Goal: Browse casually

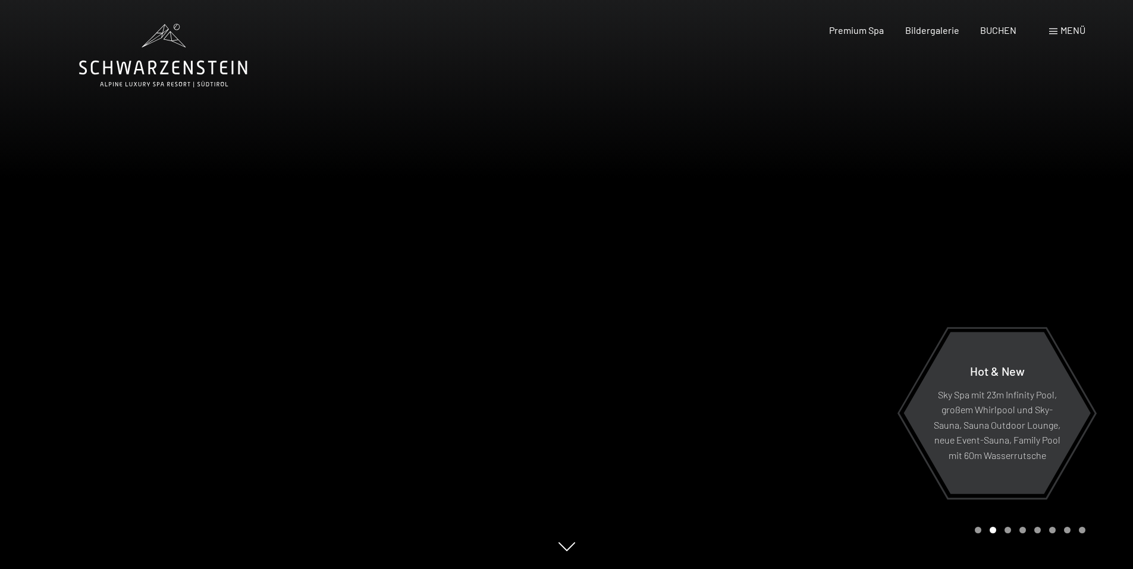
click at [679, 249] on div at bounding box center [850, 284] width 567 height 569
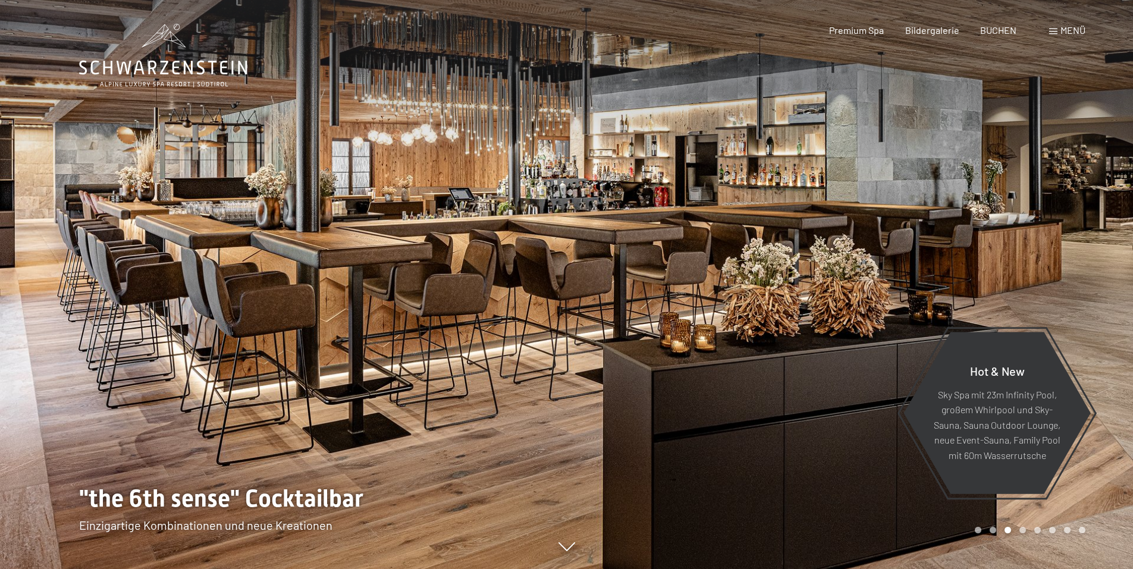
click at [680, 255] on div at bounding box center [850, 284] width 567 height 569
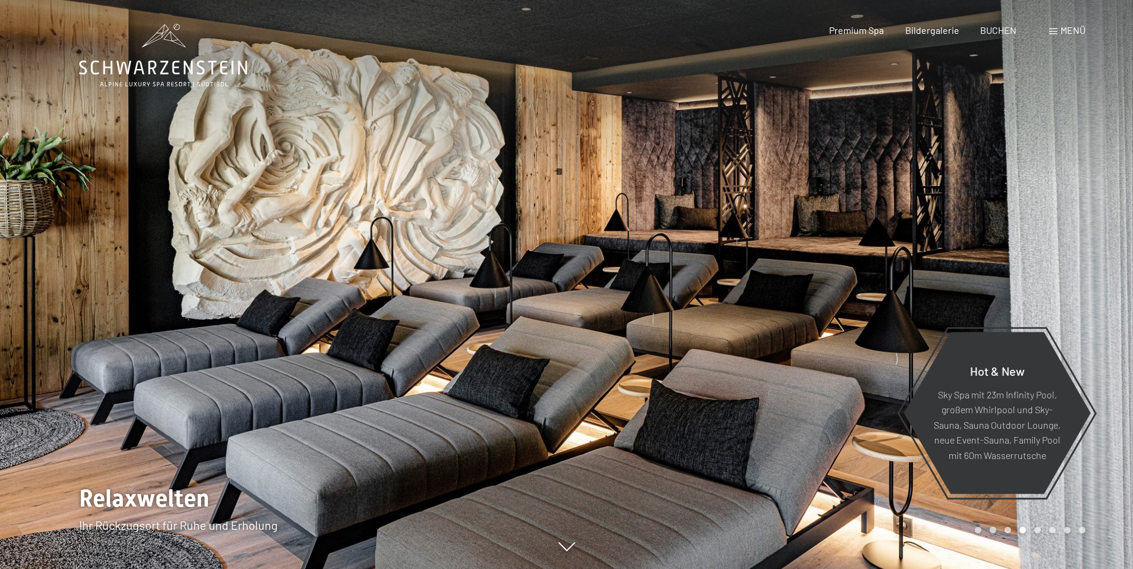
click at [680, 255] on div at bounding box center [850, 284] width 567 height 569
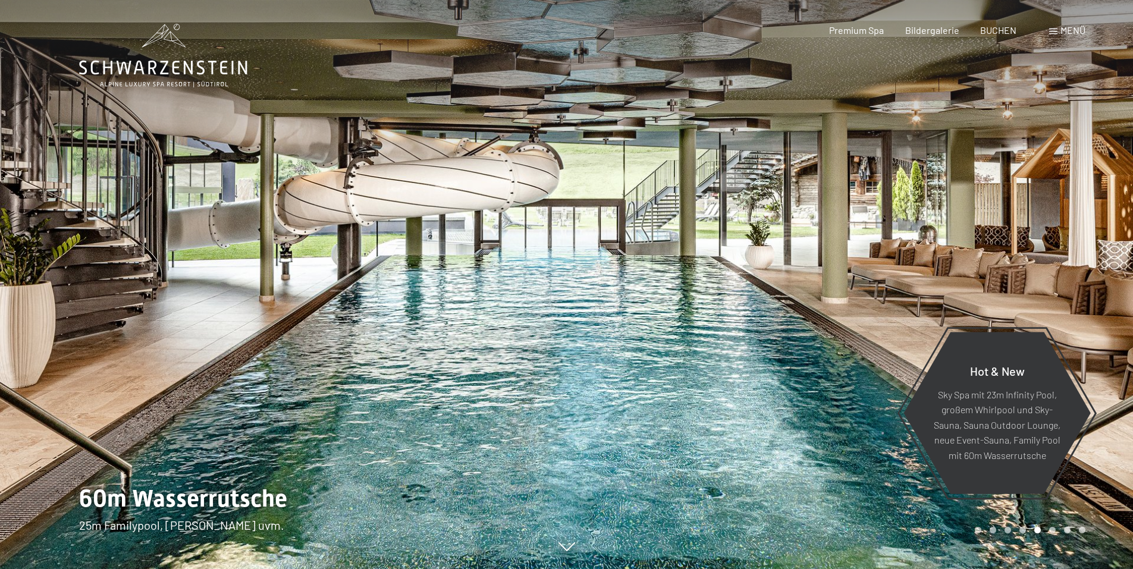
click at [680, 255] on div at bounding box center [850, 284] width 567 height 569
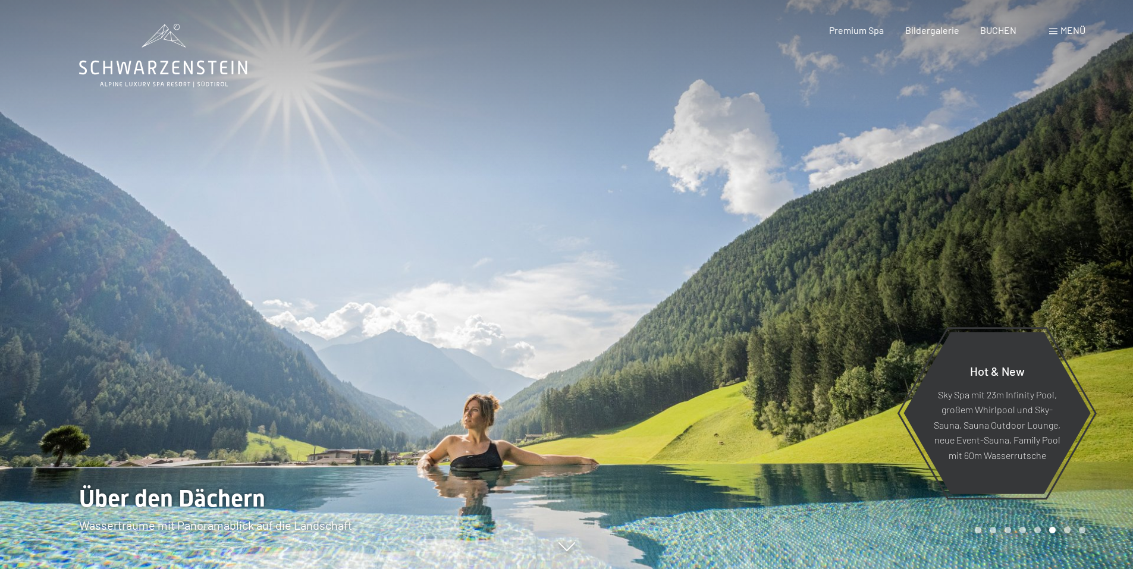
click at [680, 255] on div at bounding box center [850, 284] width 567 height 569
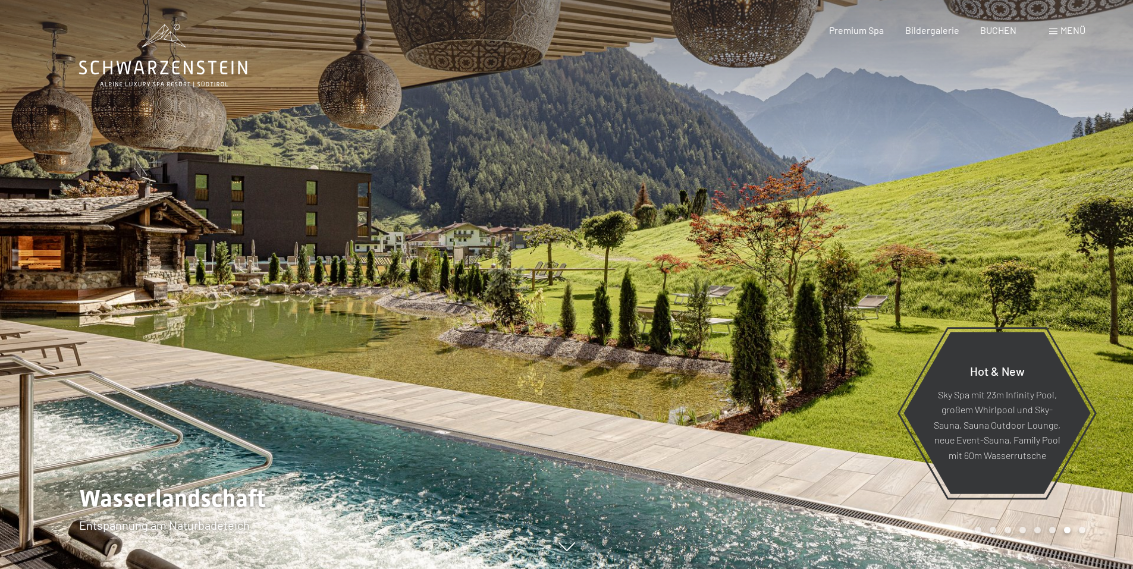
click at [680, 255] on div at bounding box center [850, 284] width 567 height 569
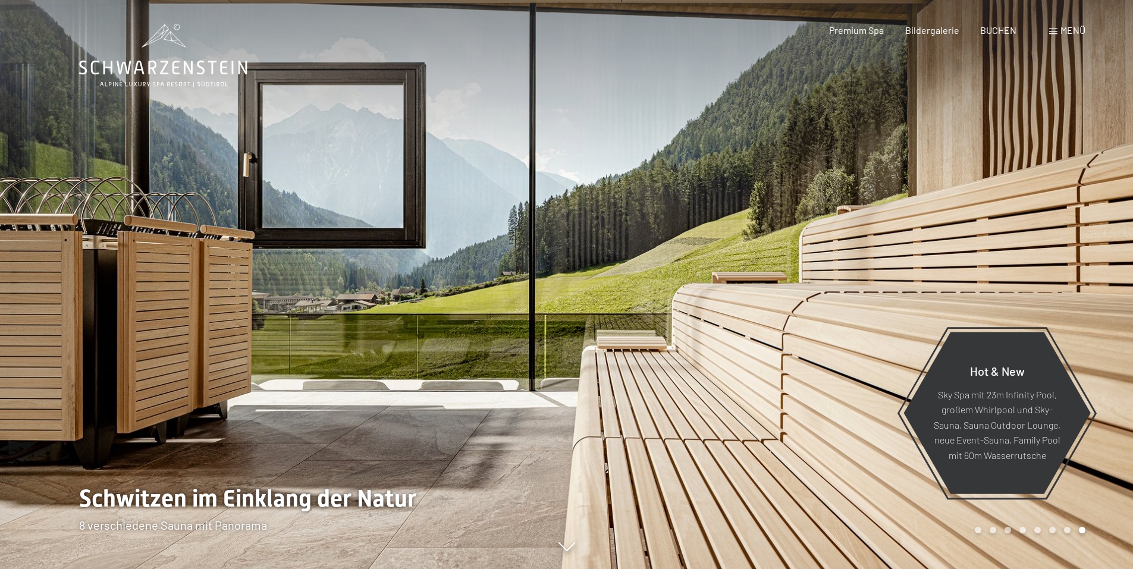
click at [680, 255] on div at bounding box center [850, 284] width 567 height 569
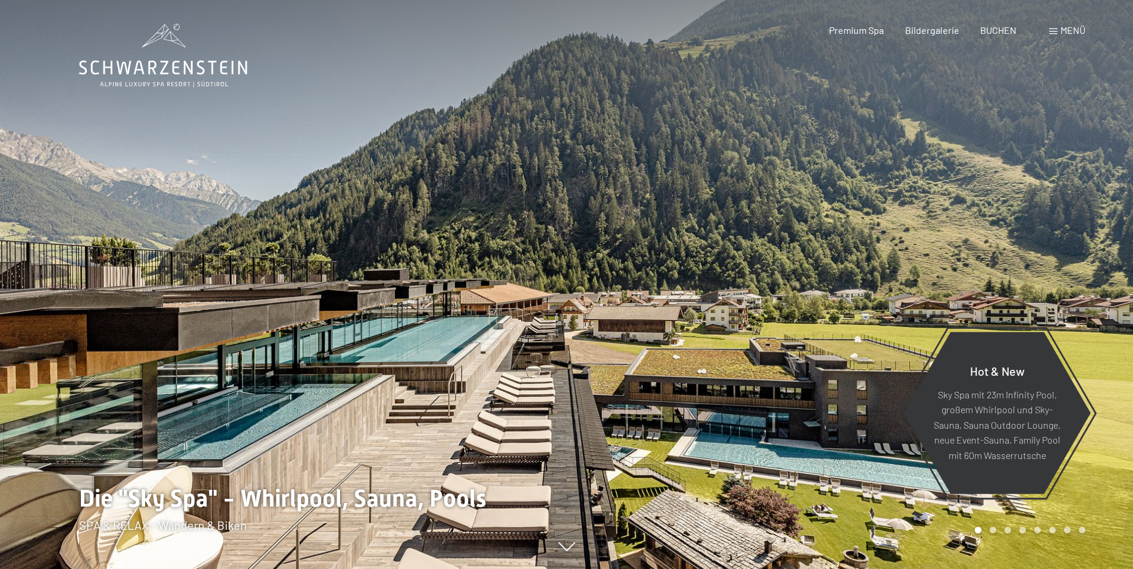
click at [680, 255] on div at bounding box center [850, 284] width 567 height 569
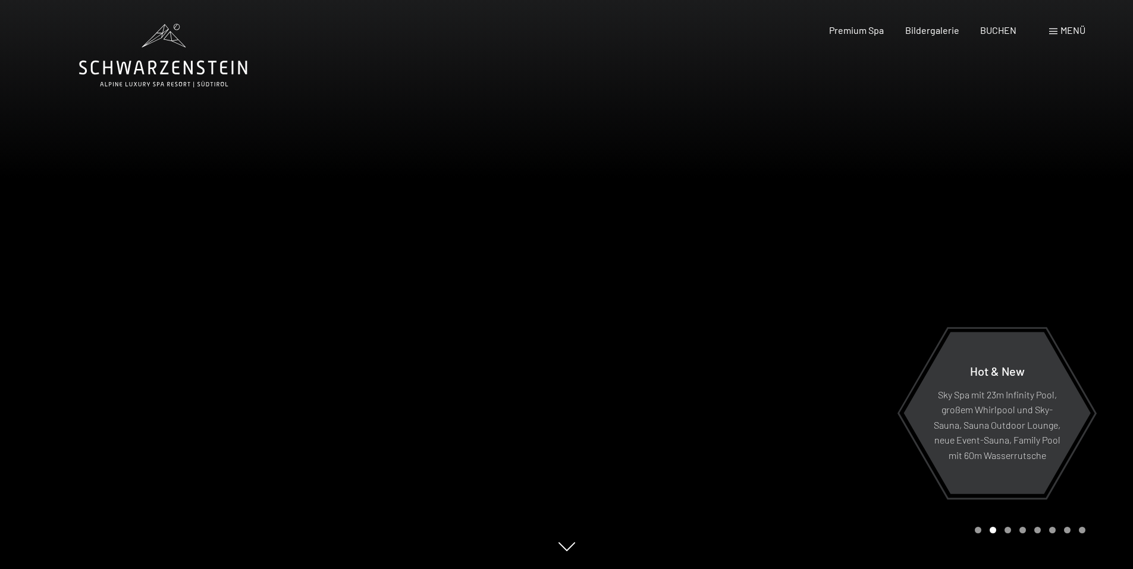
click at [1007, 530] on div "Carousel Page 3" at bounding box center [1008, 530] width 7 height 7
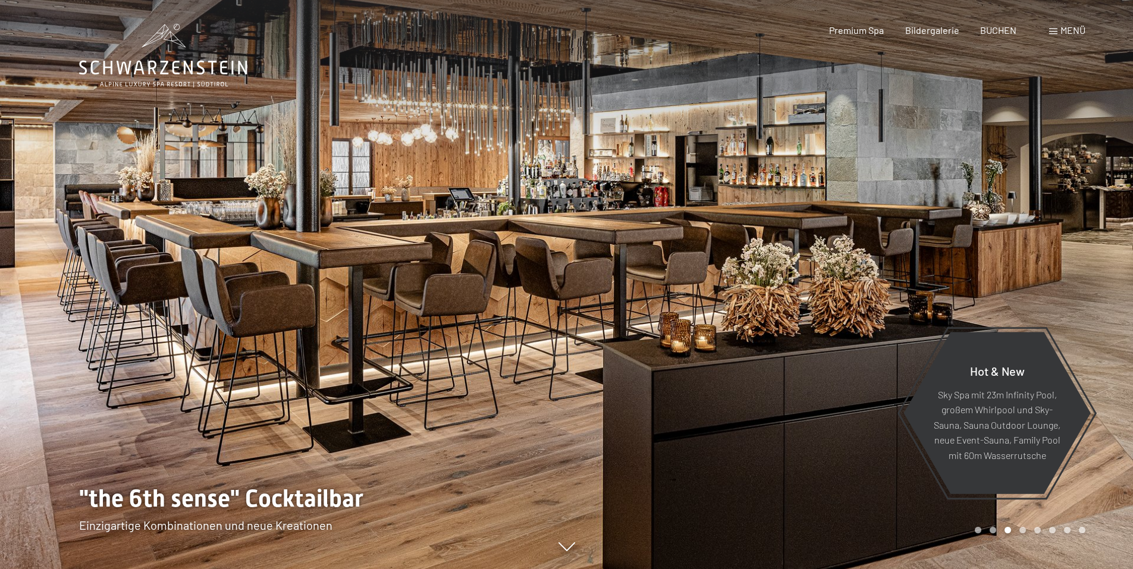
click at [1020, 530] on div "Carousel Page 4" at bounding box center [1023, 530] width 7 height 7
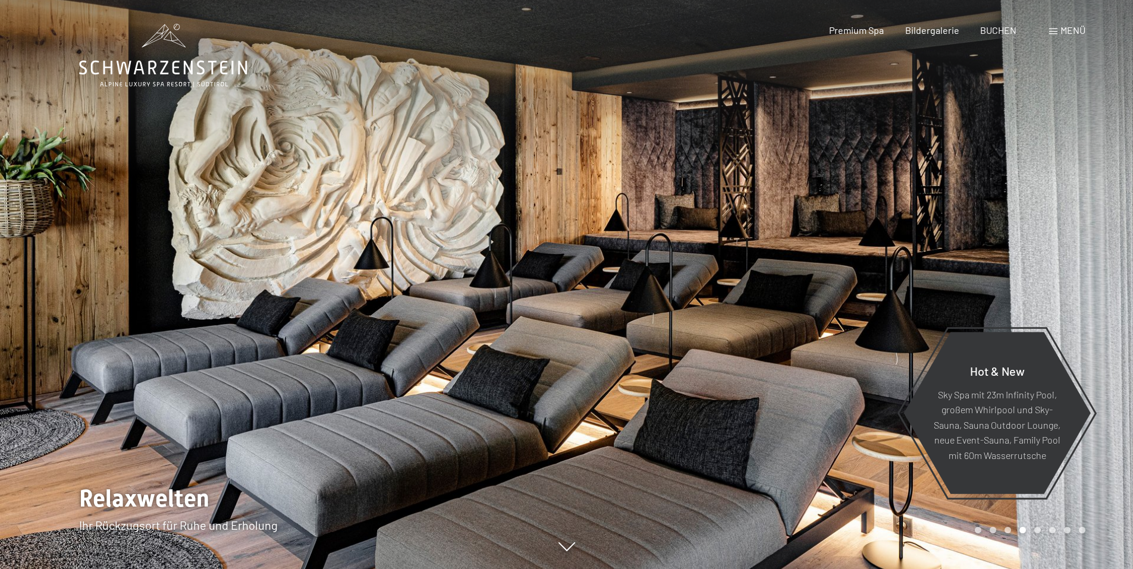
click at [1037, 531] on div "Carousel Page 5" at bounding box center [1037, 530] width 7 height 7
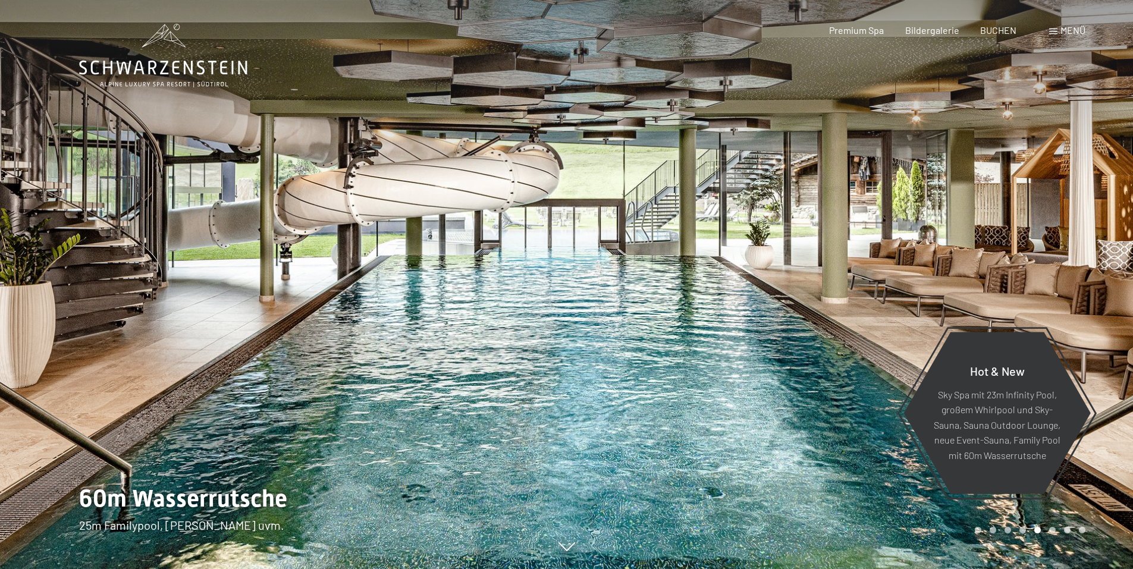
click at [1051, 529] on div "Carousel Page 6" at bounding box center [1052, 530] width 7 height 7
